Goal: Task Accomplishment & Management: Use online tool/utility

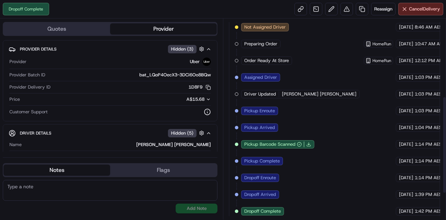
scroll to position [40, 0]
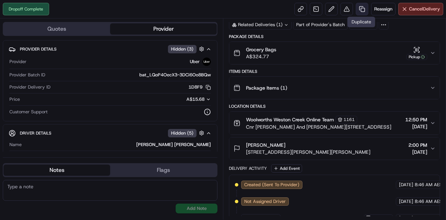
click at [363, 7] on link at bounding box center [362, 9] width 13 height 13
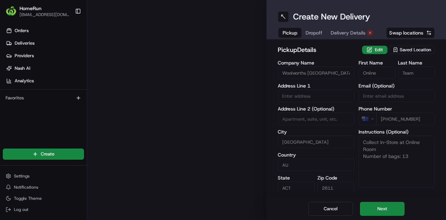
type input "Cnr [PERSON_NAME] And [PERSON_NAME] Crescent"
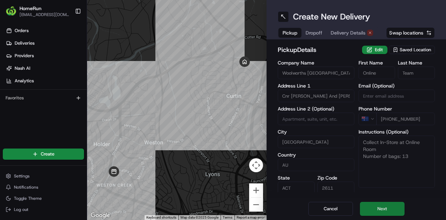
click at [377, 211] on button "Next" at bounding box center [382, 209] width 45 height 14
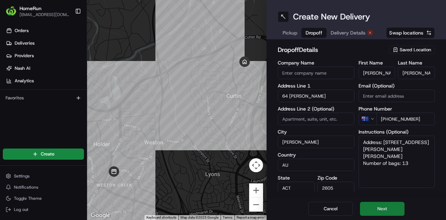
click at [383, 206] on button "Next" at bounding box center [382, 209] width 45 height 14
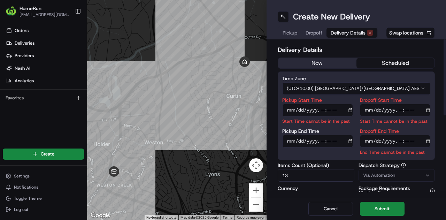
click at [320, 60] on button "now" at bounding box center [317, 63] width 78 height 10
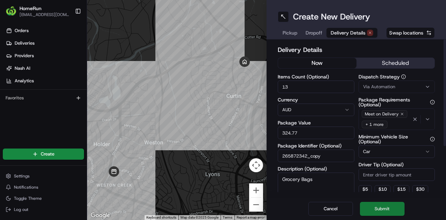
click at [375, 207] on button "Submit" at bounding box center [382, 209] width 45 height 14
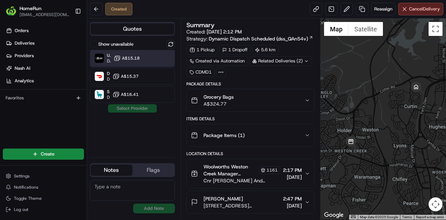
click at [154, 59] on div "Uber Dropoff ETA 53 minutes A$15.18" at bounding box center [132, 58] width 85 height 17
click at [137, 107] on button "Assign Provider" at bounding box center [132, 108] width 49 height 8
